Goal: Task Accomplishment & Management: Use online tool/utility

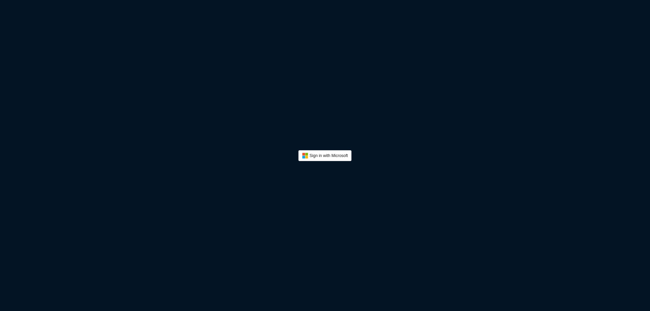
click at [321, 157] on button "Sign In" at bounding box center [324, 155] width 53 height 11
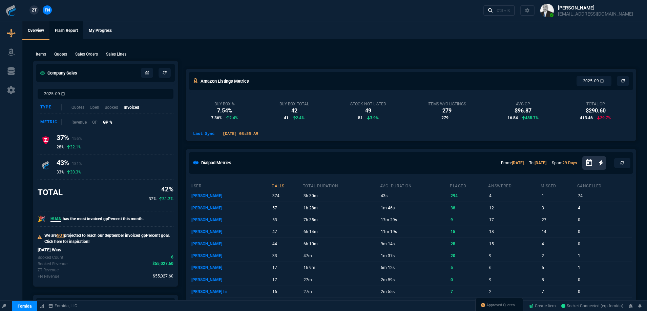
click at [72, 33] on link "Flash Report" at bounding box center [66, 30] width 34 height 19
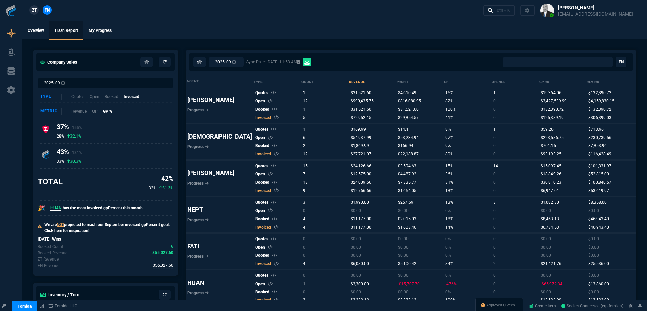
select select "0:"
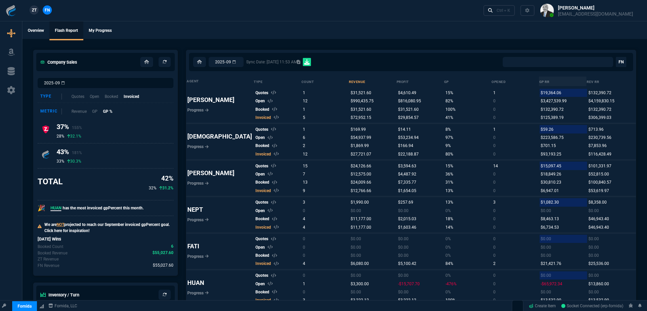
click at [578, 19] on button at bounding box center [586, 10] width 104 height 21
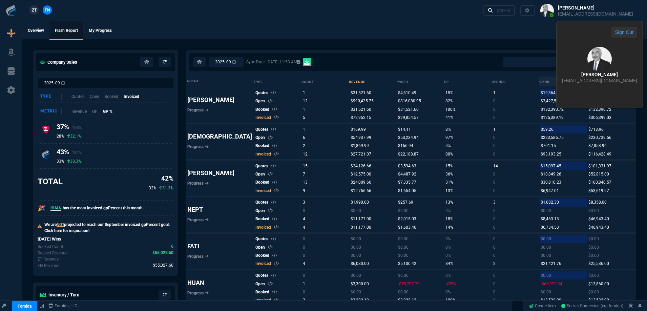
click at [611, 33] on button "Sign Out" at bounding box center [624, 32] width 26 height 11
